Goal: Task Accomplishment & Management: Use online tool/utility

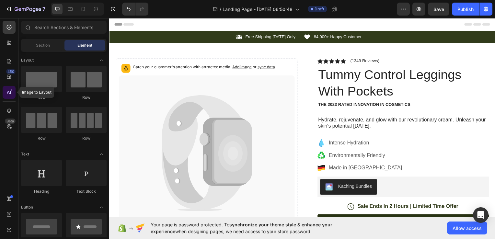
click at [12, 91] on icon at bounding box center [9, 92] width 6 height 6
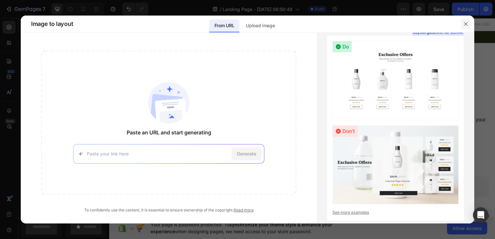
click at [465, 24] on icon "button" at bounding box center [466, 24] width 4 height 4
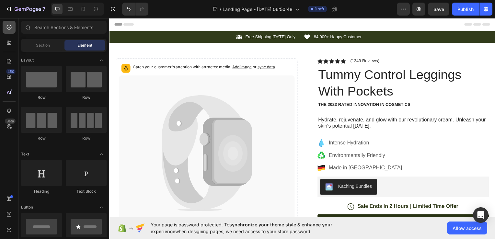
click at [10, 28] on icon at bounding box center [9, 27] width 6 height 6
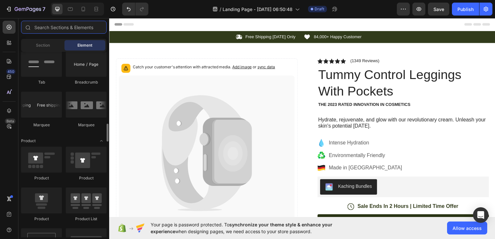
scroll to position [800, 0]
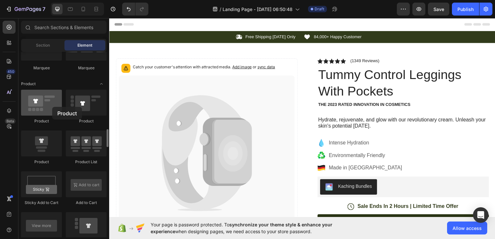
click at [52, 107] on div at bounding box center [41, 103] width 41 height 26
click at [39, 109] on div at bounding box center [41, 103] width 41 height 26
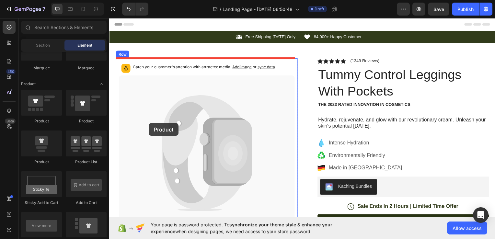
drag, startPoint x: 149, startPoint y: 127, endPoint x: 149, endPoint y: 124, distance: 3.6
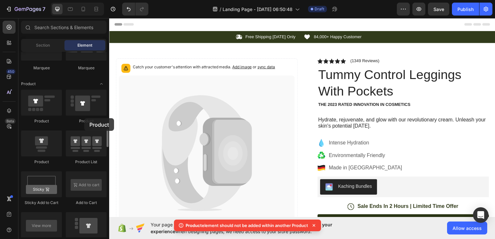
click at [84, 118] on div "Product" at bounding box center [86, 121] width 41 height 6
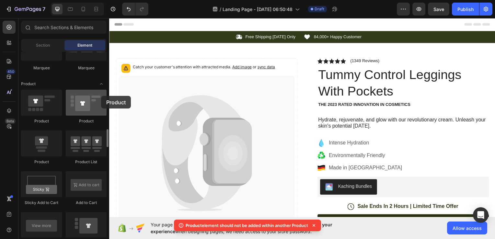
click at [101, 96] on div at bounding box center [86, 103] width 41 height 26
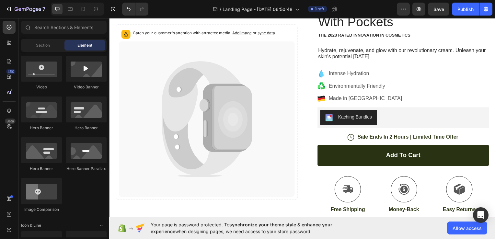
scroll to position [70, 0]
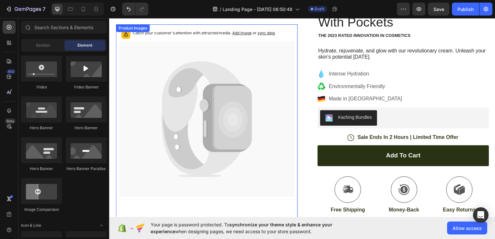
click at [176, 99] on icon at bounding box center [202, 97] width 80 height 71
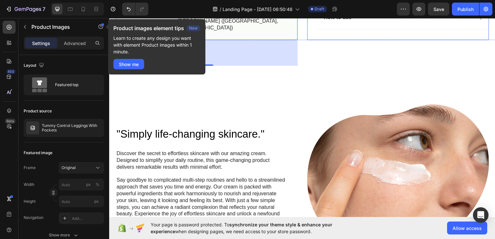
scroll to position [0, 0]
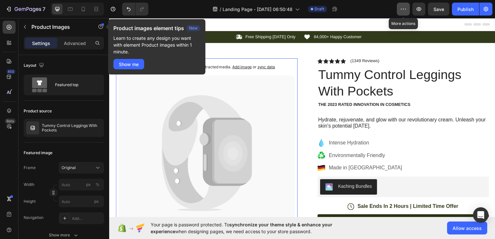
click at [408, 8] on button "button" at bounding box center [403, 9] width 13 height 13
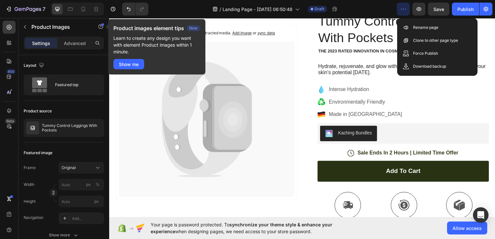
scroll to position [47, 0]
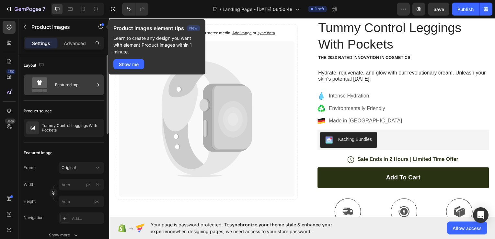
click at [77, 90] on div "Featured top" at bounding box center [74, 84] width 39 height 15
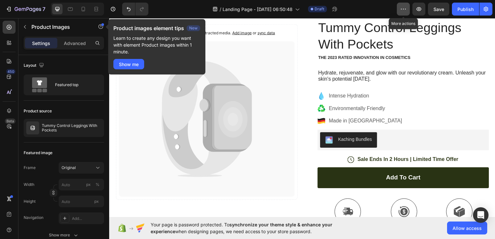
click at [405, 8] on icon "button" at bounding box center [403, 9] width 6 height 6
click at [482, 8] on button "button" at bounding box center [485, 9] width 13 height 13
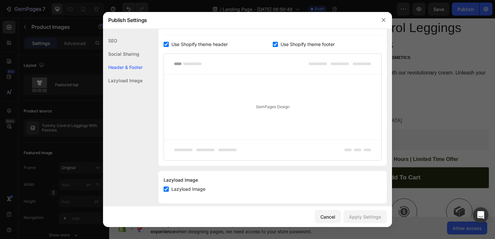
scroll to position [329, 0]
click at [382, 19] on icon "button" at bounding box center [383, 19] width 5 height 5
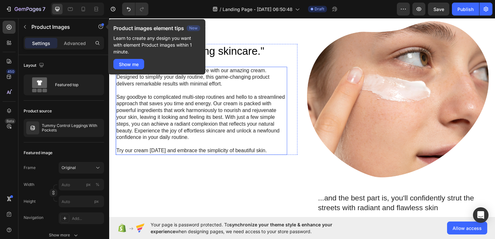
scroll to position [433, 0]
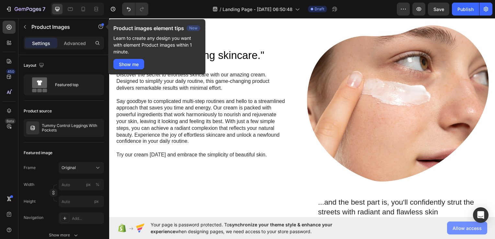
click at [457, 228] on span "Allow access" at bounding box center [466, 228] width 29 height 7
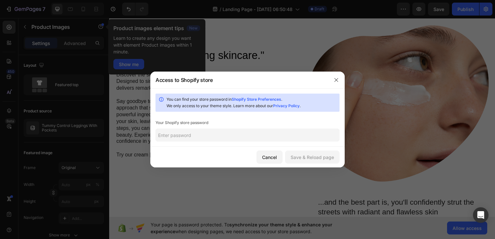
click at [242, 137] on input "text" at bounding box center [247, 135] width 184 height 13
click at [304, 158] on div "Save & Reload page" at bounding box center [311, 157] width 43 height 7
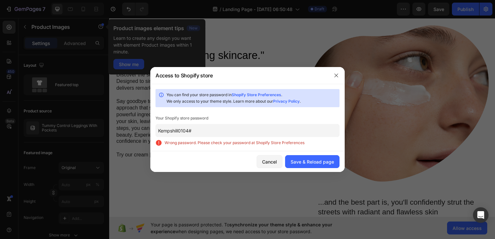
click at [162, 130] on input "Kempshill0104#" at bounding box center [247, 130] width 184 height 13
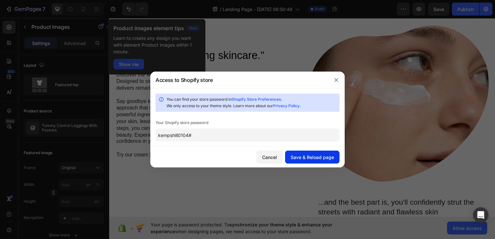
click at [312, 157] on div "Save & Reload page" at bounding box center [311, 157] width 43 height 7
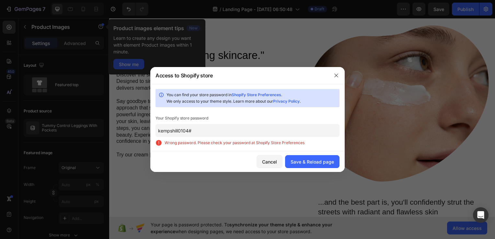
click at [161, 133] on input "kempshill0104#" at bounding box center [247, 130] width 184 height 13
click at [160, 130] on input "kempshill0104#" at bounding box center [247, 130] width 184 height 13
click at [192, 130] on input "kempshill0104#" at bounding box center [247, 130] width 184 height 13
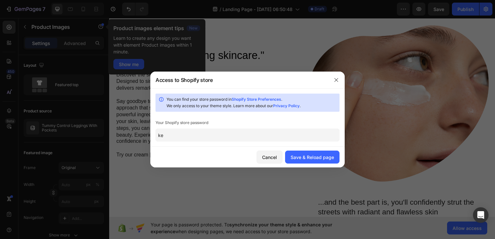
type input "k"
type input "decrao"
click at [295, 156] on div "Save & Reload page" at bounding box center [311, 157] width 43 height 7
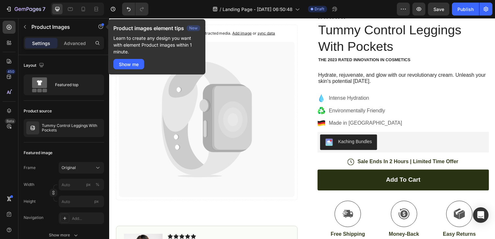
scroll to position [0, 0]
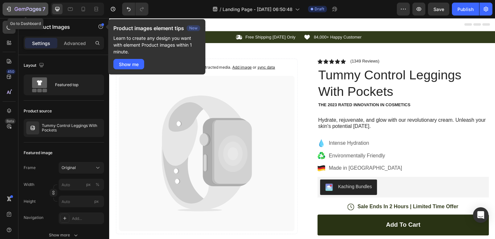
click at [23, 9] on icon "button" at bounding box center [28, 10] width 27 height 6
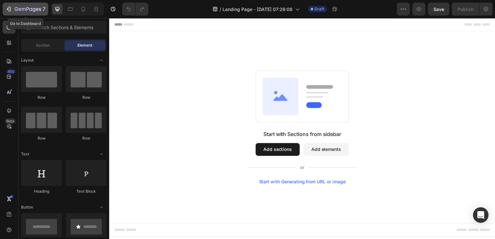
click at [32, 9] on icon "button" at bounding box center [30, 9] width 3 height 3
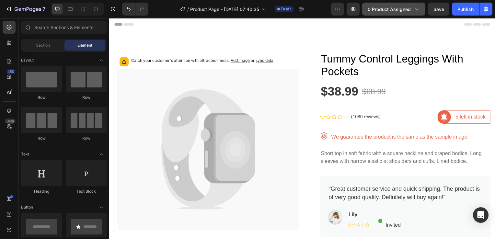
click at [385, 9] on span "0 product assigned" at bounding box center [388, 9] width 43 height 7
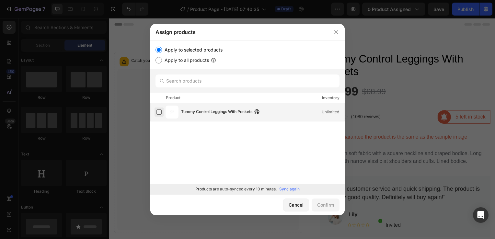
click at [157, 112] on label at bounding box center [158, 111] width 5 height 5
click at [331, 204] on div "Confirm" at bounding box center [325, 204] width 17 height 7
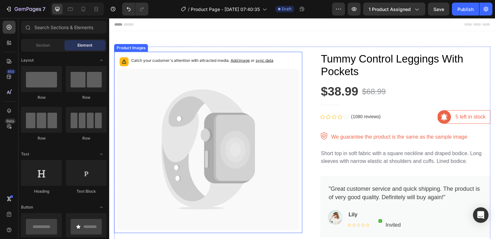
click at [266, 59] on span "sync data" at bounding box center [265, 60] width 18 height 5
